Goal: Find specific page/section: Find specific page/section

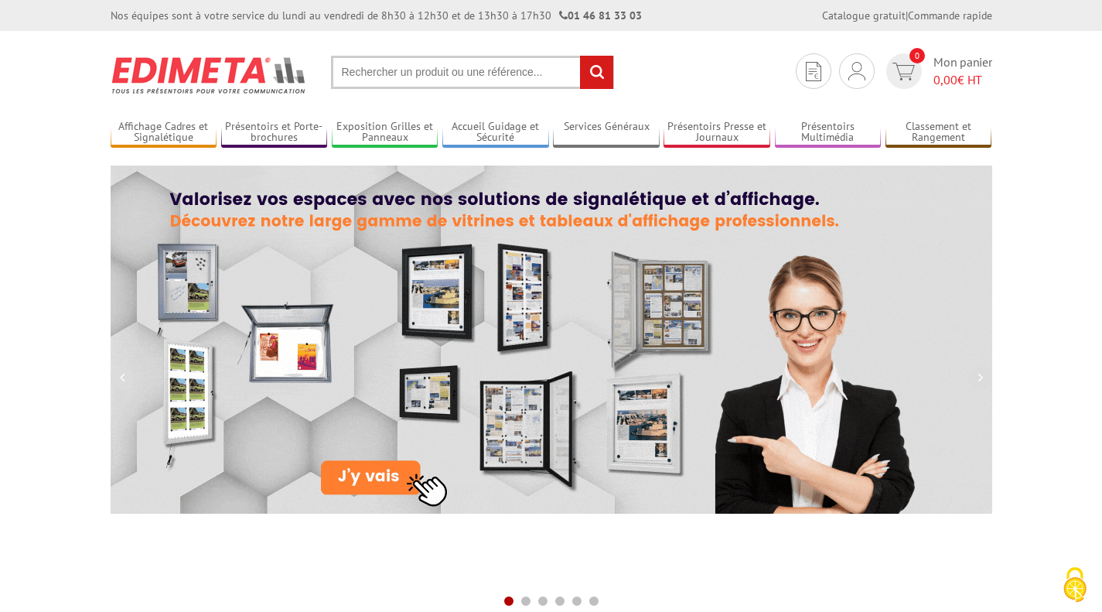
click at [408, 80] on input "text" at bounding box center [472, 72] width 283 height 33
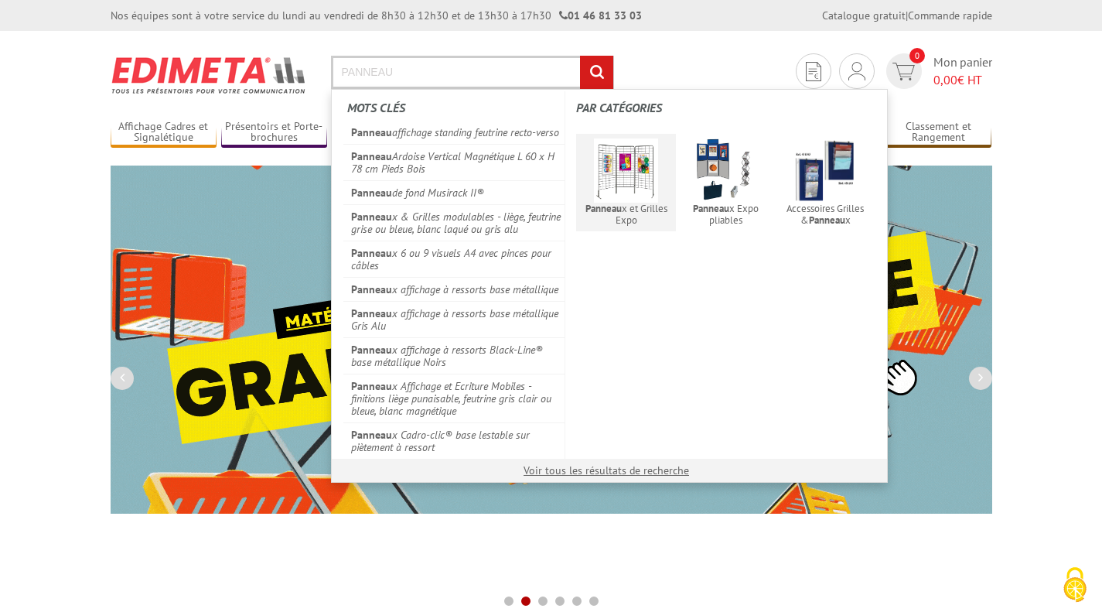
type input "PANNEAU"
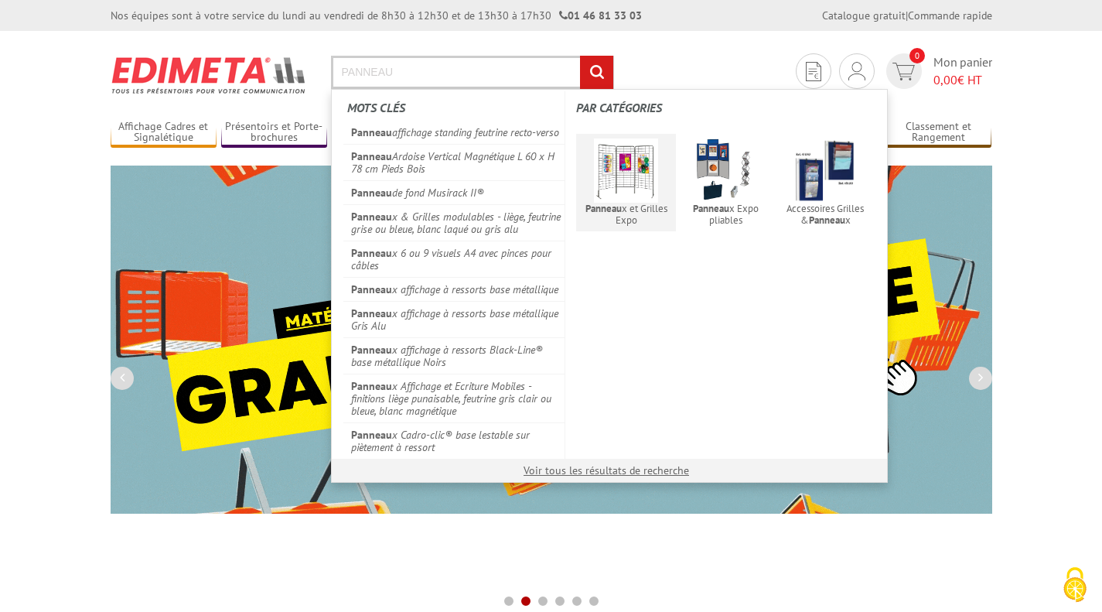
click at [580, 56] on input "rechercher" at bounding box center [596, 72] width 33 height 33
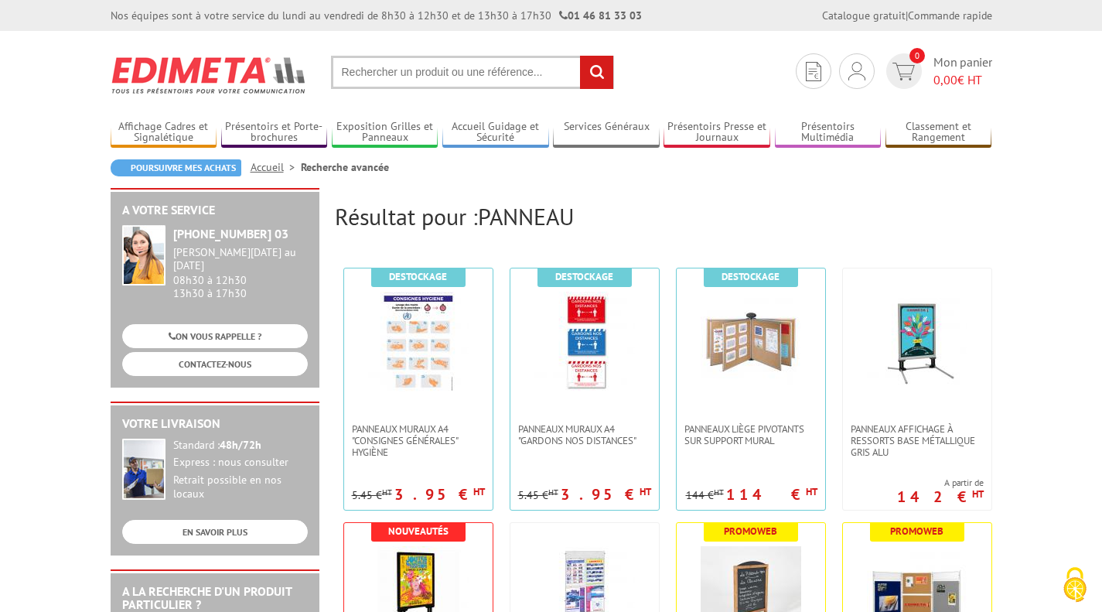
click at [419, 67] on input "text" at bounding box center [472, 72] width 283 height 33
type input "PANNEAU MURAL"
click at [580, 56] on input "rechercher" at bounding box center [596, 72] width 33 height 33
